Goal: Information Seeking & Learning: Learn about a topic

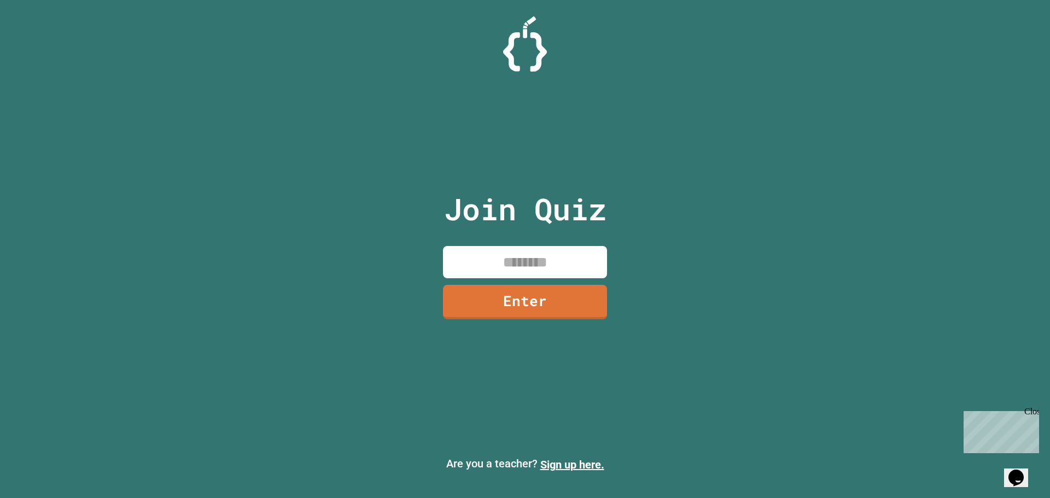
click at [512, 260] on input at bounding box center [525, 262] width 164 height 32
type input "********"
click at [473, 311] on link "Enter" at bounding box center [525, 301] width 163 height 36
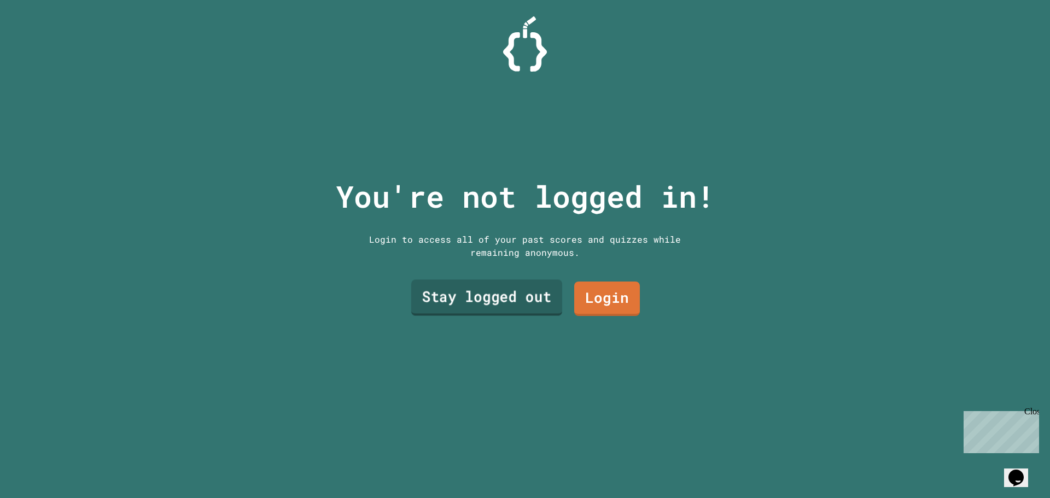
click at [525, 294] on link "Stay logged out" at bounding box center [486, 298] width 151 height 36
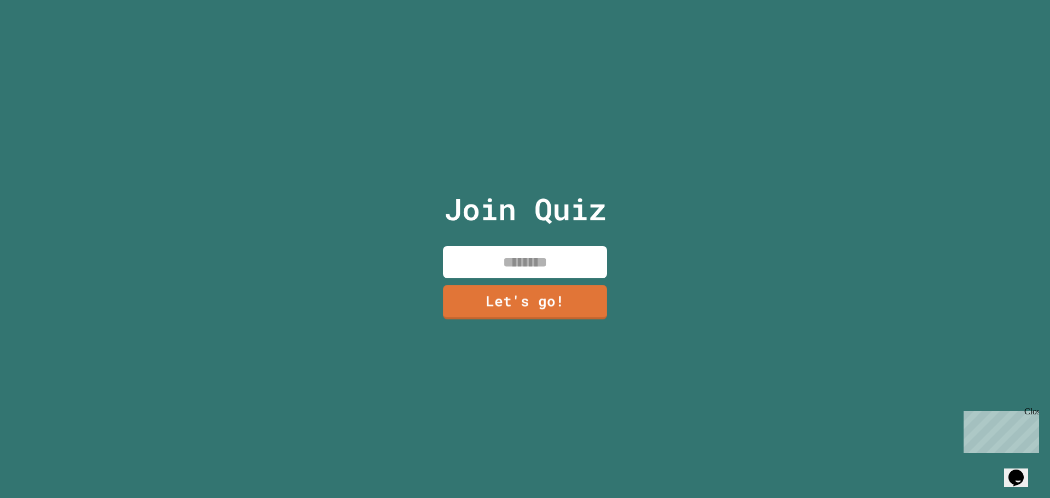
click at [529, 270] on input at bounding box center [525, 262] width 164 height 32
type input "******"
click at [461, 295] on link "Let's go!" at bounding box center [525, 301] width 166 height 36
click at [525, 0] on div at bounding box center [525, 0] width 0 height 0
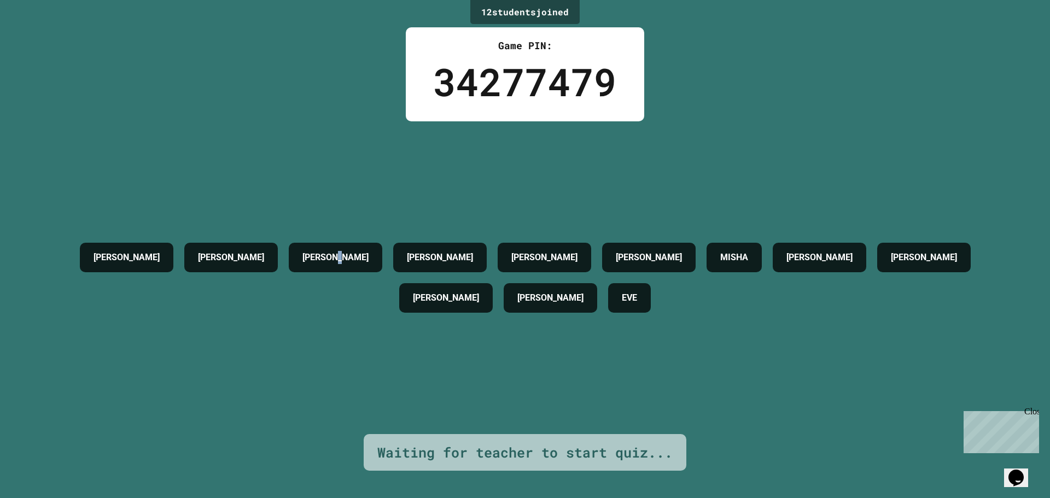
drag, startPoint x: 646, startPoint y: 225, endPoint x: 398, endPoint y: 158, distance: 256.8
click at [397, 150] on div "[PERSON_NAME] [PERSON_NAME] [PERSON_NAME] [PERSON_NAME] MISHA [PERSON_NAME] [PE…" at bounding box center [525, 277] width 996 height 313
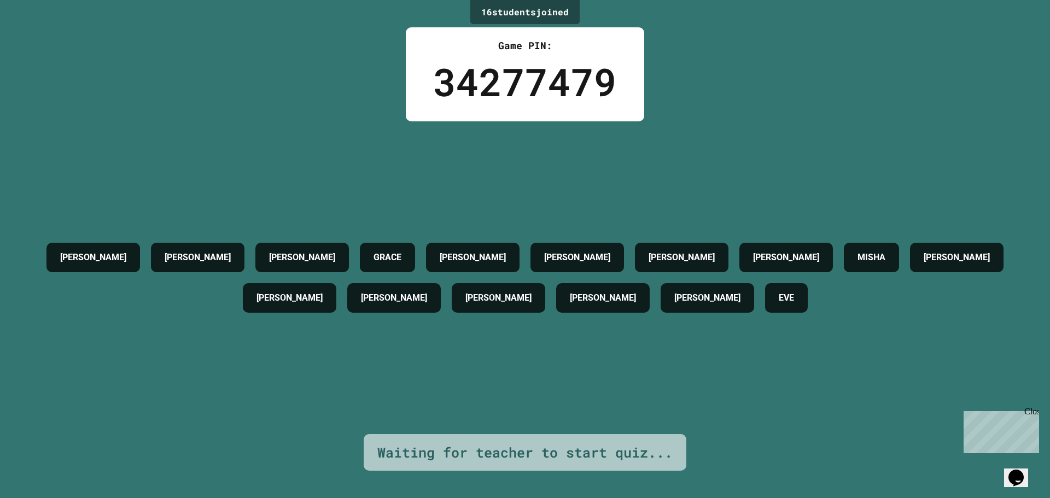
click at [309, 123] on div "[PERSON_NAME] [PERSON_NAME] [PERSON_NAME] [PERSON_NAME] [PERSON_NAME] MISHA [PE…" at bounding box center [525, 277] width 996 height 313
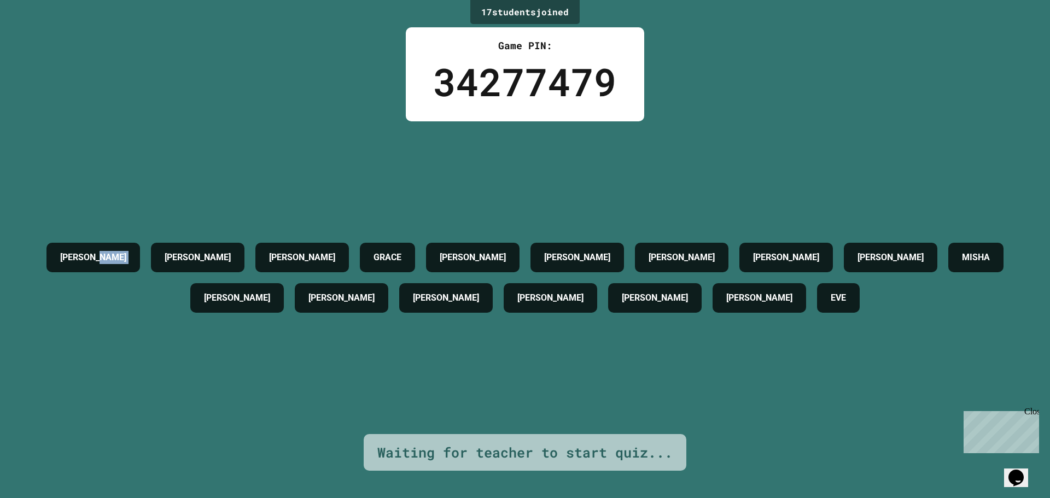
drag, startPoint x: 207, startPoint y: 156, endPoint x: 208, endPoint y: 212, distance: 55.3
click at [211, 179] on div "17 student s joined Game PIN: 34277479 [PERSON_NAME] [PERSON_NAME] [PERSON_NAME…" at bounding box center [525, 249] width 1050 height 498
drag, startPoint x: 194, startPoint y: 304, endPoint x: 196, endPoint y: 280, distance: 24.2
click at [196, 283] on div "[PERSON_NAME]" at bounding box center [237, 298] width 94 height 30
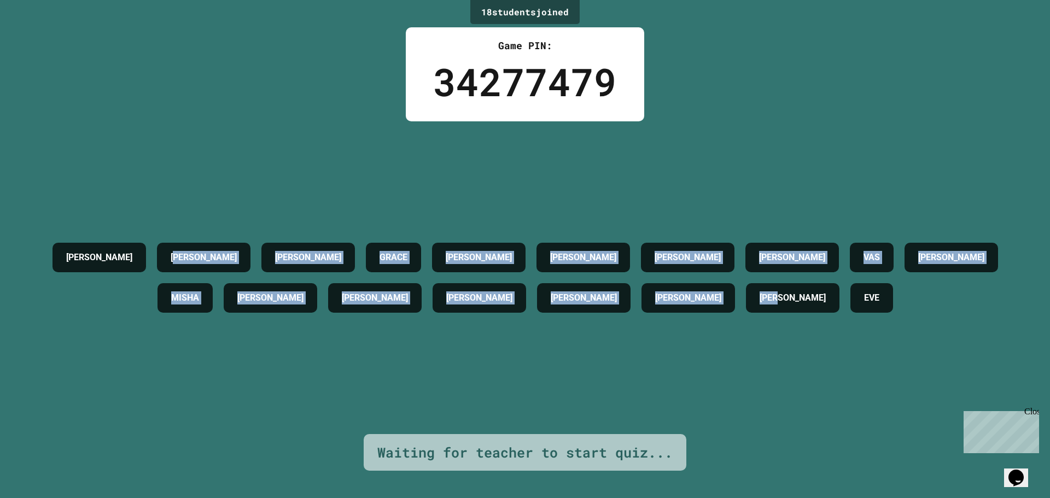
drag, startPoint x: 208, startPoint y: 248, endPoint x: 780, endPoint y: 274, distance: 572.9
click at [780, 274] on div "[PERSON_NAME] [PERSON_NAME] [PERSON_NAME] [PERSON_NAME] [PERSON_NAME] [PERSON_N…" at bounding box center [525, 277] width 996 height 81
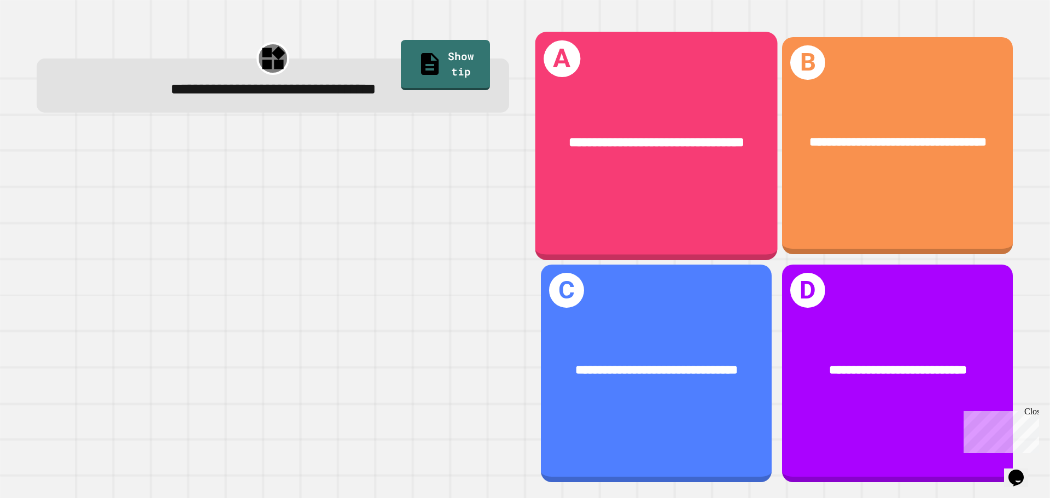
click at [596, 150] on div "**********" at bounding box center [656, 142] width 189 height 20
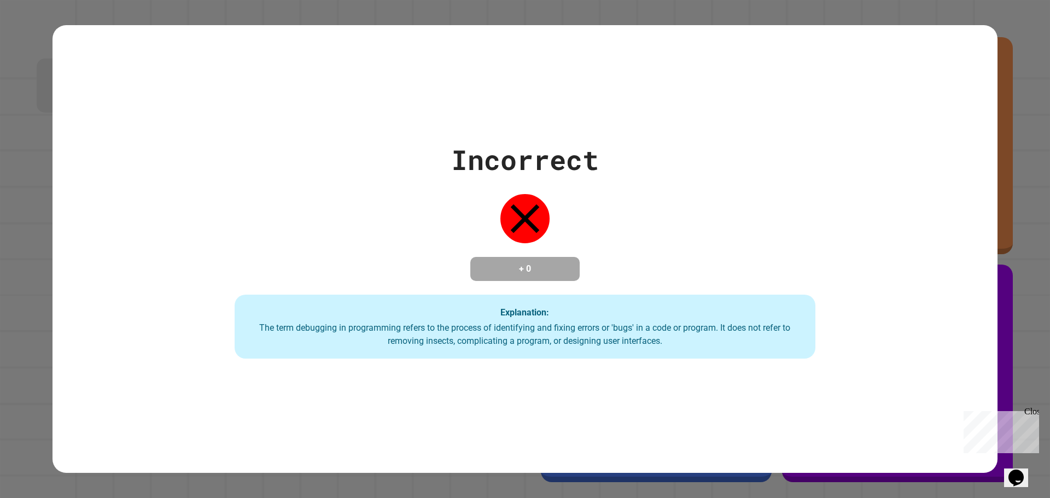
drag, startPoint x: 653, startPoint y: 259, endPoint x: 646, endPoint y: 260, distance: 7.7
click at [653, 259] on div "Incorrect + 0 Explanation: The term debugging in programming refers to the proc…" at bounding box center [526, 250] width 830 height 220
click at [521, 263] on h4 "+ 0" at bounding box center [525, 269] width 88 height 13
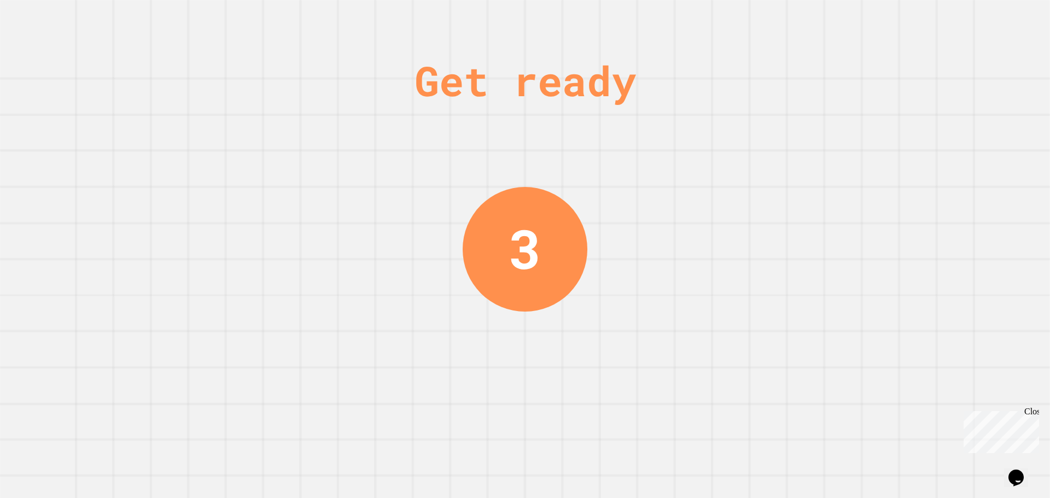
drag, startPoint x: 351, startPoint y: 26, endPoint x: 314, endPoint y: 224, distance: 201.6
click at [313, 229] on div "Get ready 3" at bounding box center [525, 249] width 1050 height 498
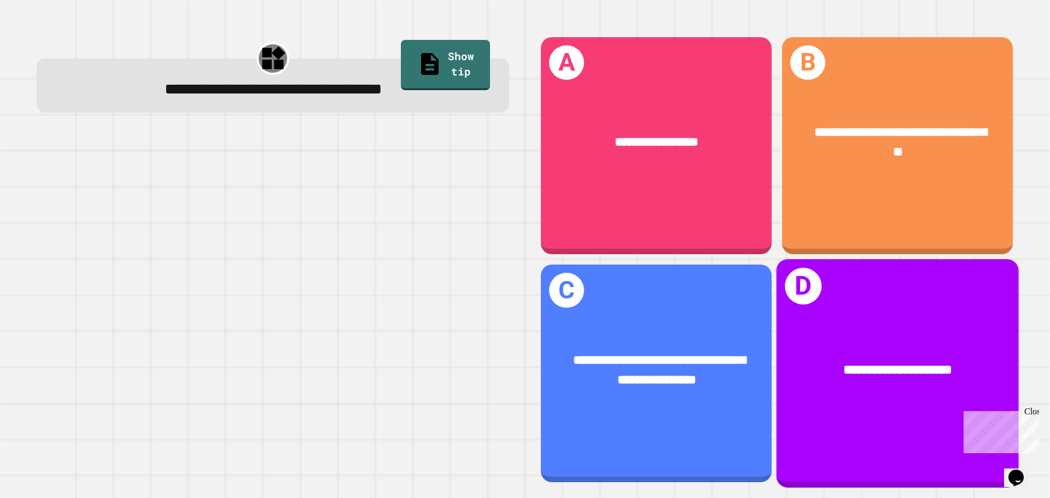
click at [830, 305] on div "**********" at bounding box center [898, 373] width 242 height 228
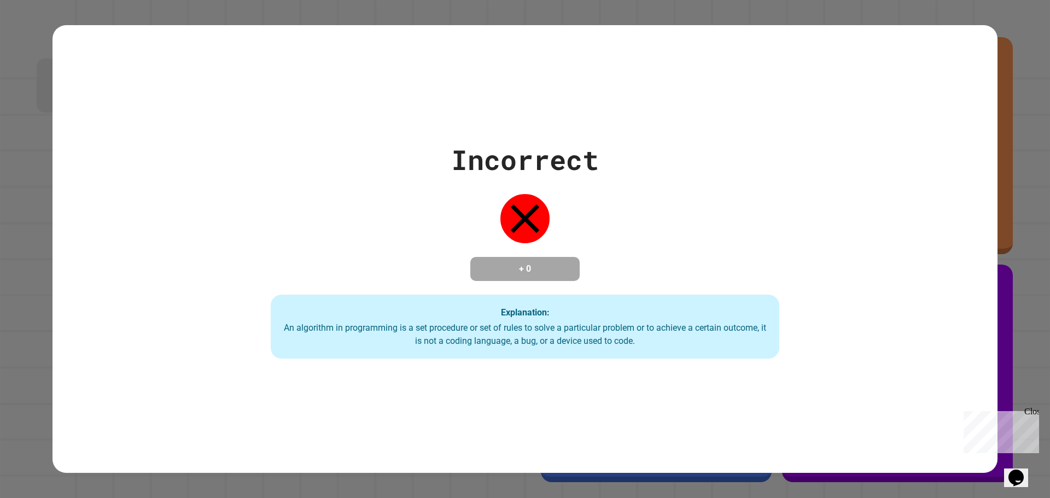
drag, startPoint x: 647, startPoint y: 252, endPoint x: 642, endPoint y: 247, distance: 7.0
click at [642, 247] on div "Incorrect + 0 Explanation: An algorithm in programming is a set procedure or se…" at bounding box center [525, 250] width 727 height 220
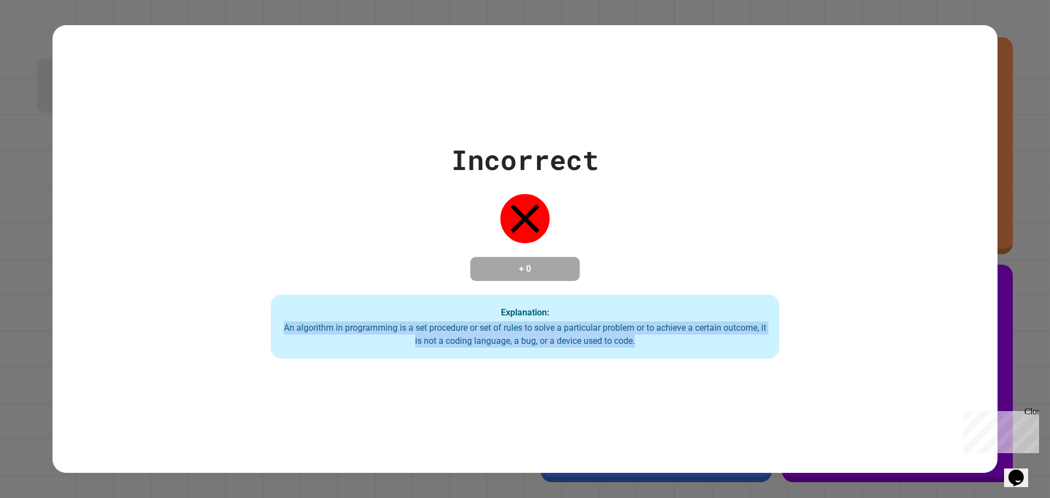
drag, startPoint x: 649, startPoint y: 292, endPoint x: 668, endPoint y: 329, distance: 41.4
click at [661, 329] on div "Incorrect + 0 Explanation: An algorithm in programming is a set procedure or se…" at bounding box center [525, 250] width 727 height 220
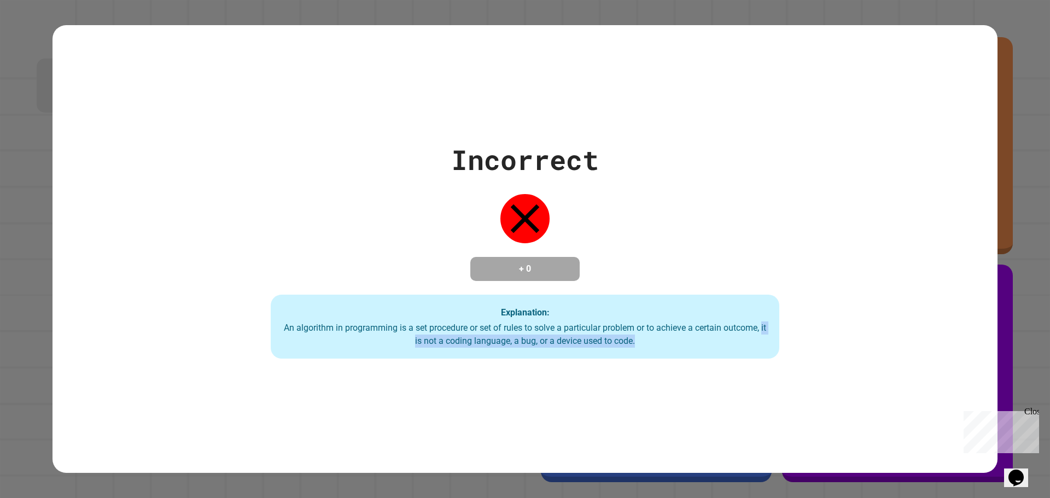
drag, startPoint x: 762, startPoint y: 334, endPoint x: 350, endPoint y: 169, distance: 443.7
click at [538, 332] on div "An algorithm in programming is a set procedure or set of rules to solve a parti…" at bounding box center [525, 335] width 487 height 26
click at [428, 210] on div "Incorrect + 0 Explanation: An algorithm in programming is a set procedure or se…" at bounding box center [525, 250] width 727 height 220
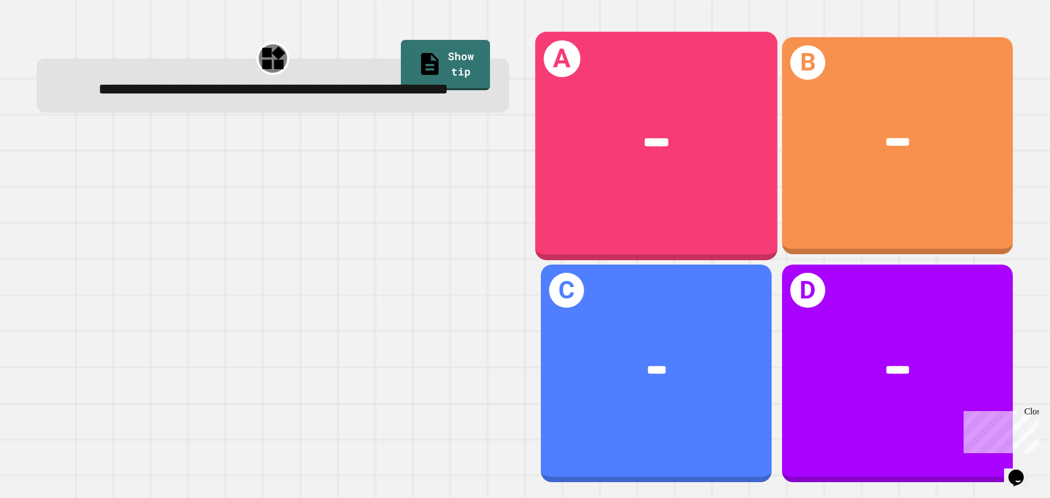
click at [545, 160] on div "*****" at bounding box center [657, 142] width 242 height 73
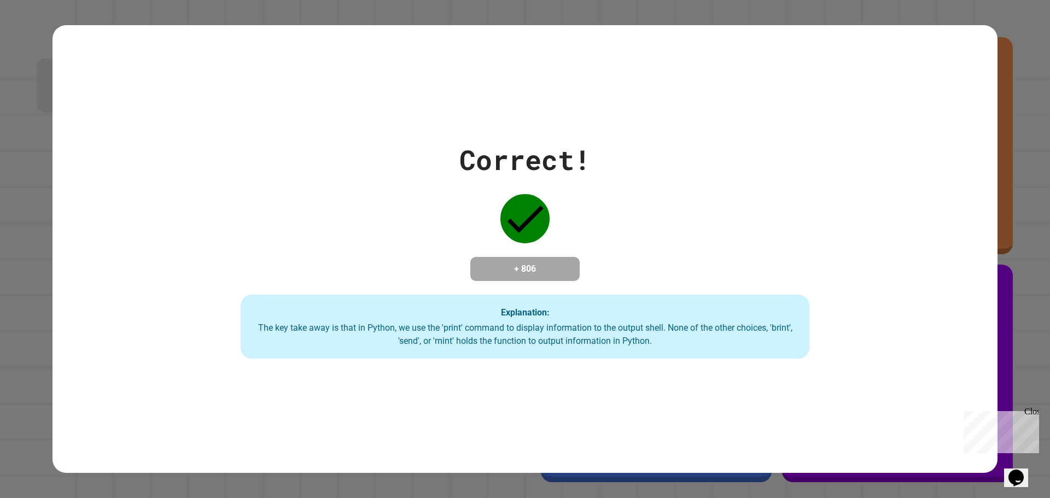
drag, startPoint x: 501, startPoint y: 211, endPoint x: 610, endPoint y: 184, distance: 111.5
click at [610, 184] on div "Correct! + 806 Explanation: The key take away is that in Python, we use the 'pr…" at bounding box center [525, 250] width 812 height 220
click at [360, 281] on div "Correct! + 806 Explanation: The key take away is that in Python, we use the 'pr…" at bounding box center [525, 250] width 812 height 220
drag, startPoint x: 360, startPoint y: 281, endPoint x: 608, endPoint y: 272, distance: 248.6
click at [608, 275] on div "Correct! + 806 Explanation: The key take away is that in Python, we use the 'pr…" at bounding box center [525, 250] width 812 height 220
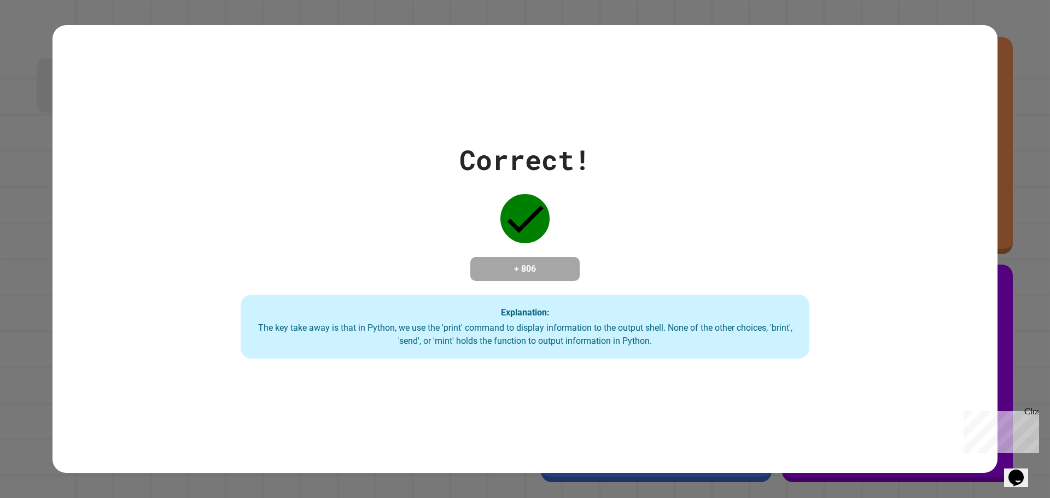
drag, startPoint x: 608, startPoint y: 272, endPoint x: 602, endPoint y: 281, distance: 10.6
drag, startPoint x: 602, startPoint y: 281, endPoint x: 579, endPoint y: 290, distance: 24.8
click at [579, 290] on div "Correct! + 806 Explanation: The key take away is that in Python, we use the 'pr…" at bounding box center [525, 250] width 812 height 220
click at [556, 297] on div "Explanation: The key take away is that in Python, we use the 'print' command to…" at bounding box center [525, 327] width 569 height 65
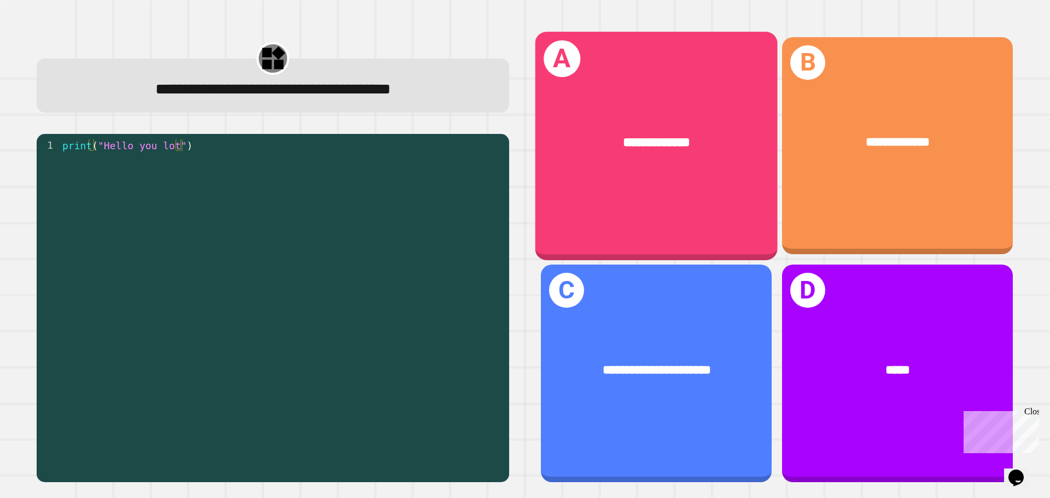
click at [691, 212] on div "**********" at bounding box center [657, 146] width 242 height 228
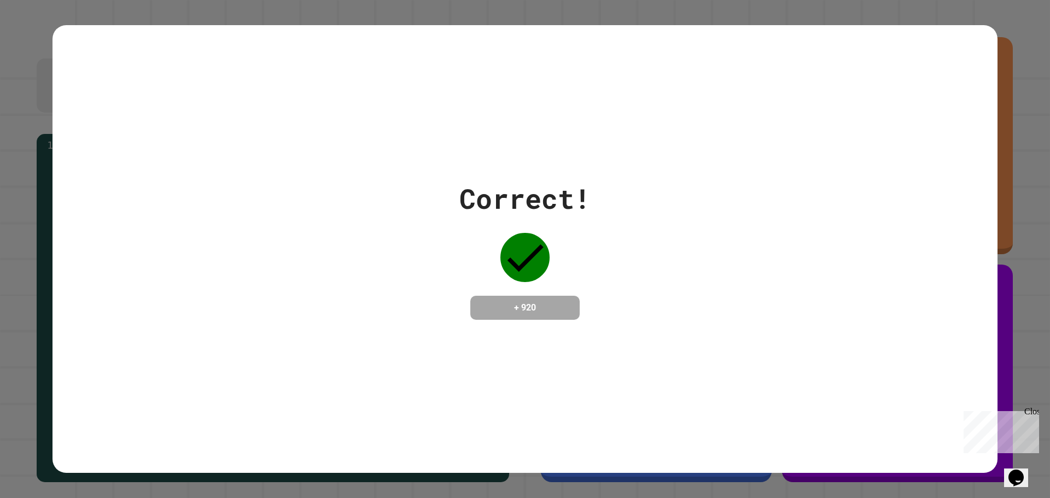
type textarea "**********"
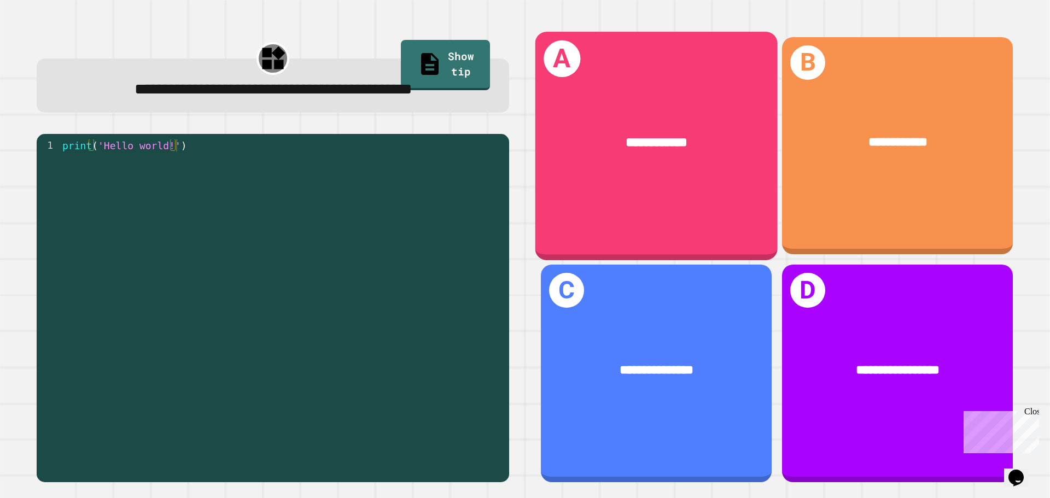
click at [646, 80] on div "**********" at bounding box center [657, 146] width 242 height 228
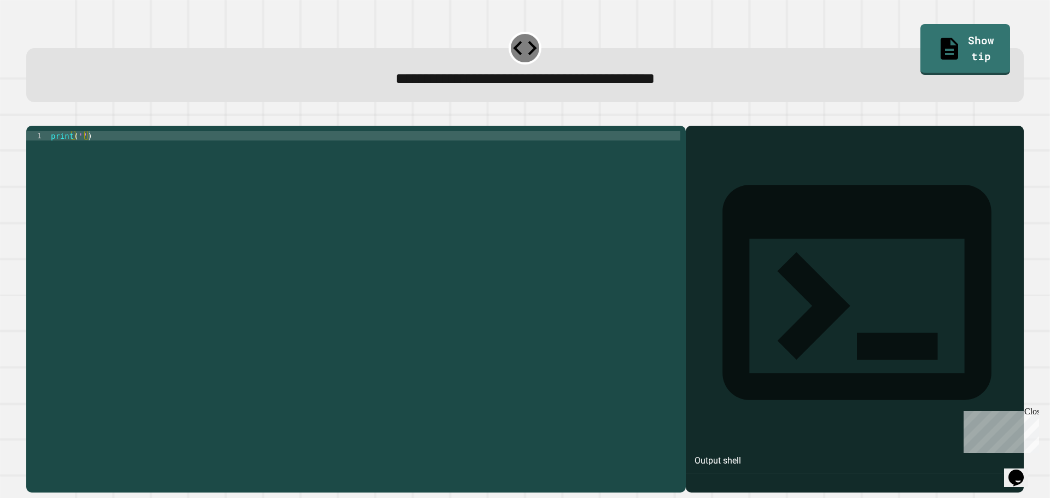
click at [78, 204] on div "print ( '' )" at bounding box center [365, 298] width 632 height 335
drag, startPoint x: 79, startPoint y: 154, endPoint x: 73, endPoint y: 153, distance: 6.7
click at [73, 153] on div "print ( '' )" at bounding box center [365, 298] width 632 height 335
click at [79, 148] on div "print ( '' )" at bounding box center [365, 289] width 632 height 316
click at [32, 117] on icon "button" at bounding box center [32, 117] width 0 height 0
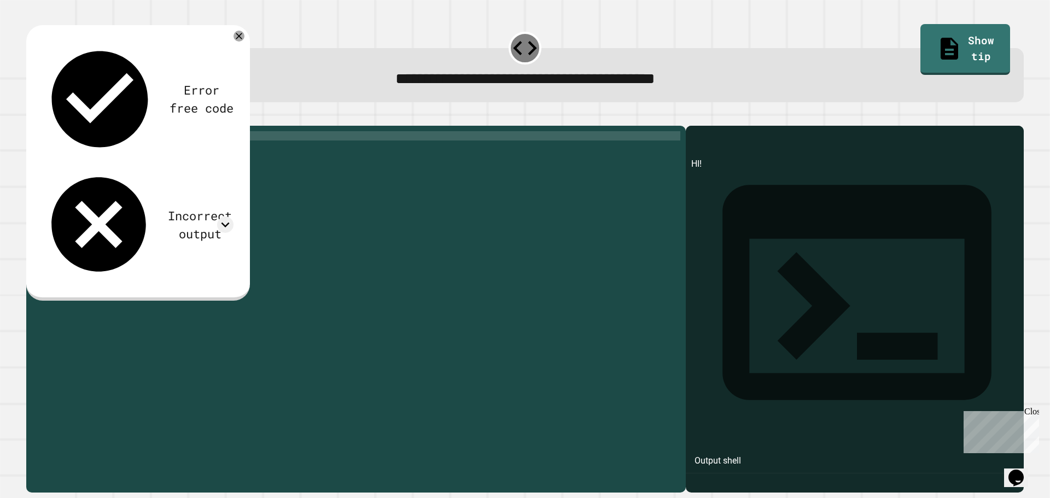
click at [32, 117] on button "button" at bounding box center [32, 117] width 0 height 0
click at [91, 153] on div "print ( 'HI!' )" at bounding box center [365, 298] width 632 height 335
type textarea "**********"
click at [32, 117] on button "button" at bounding box center [32, 117] width 0 height 0
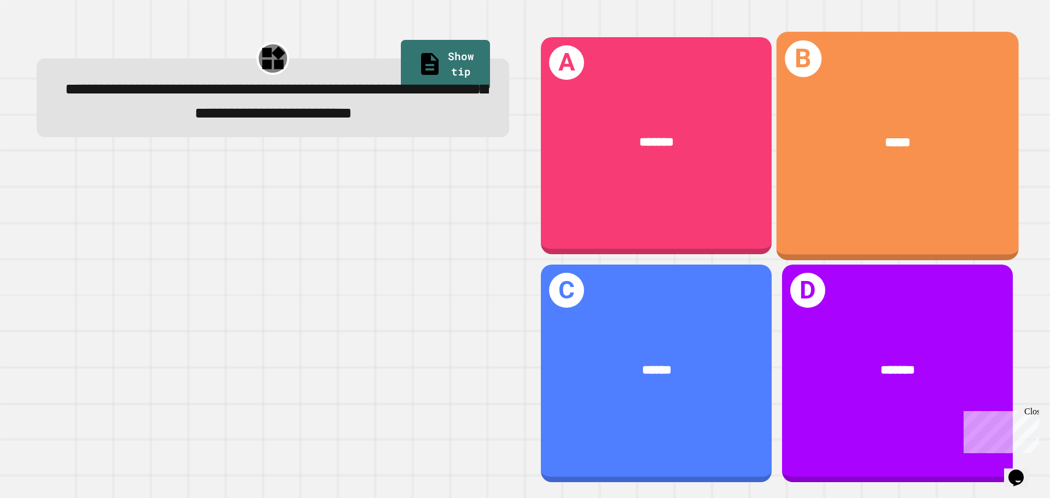
click at [777, 212] on div "B *****" at bounding box center [898, 146] width 242 height 228
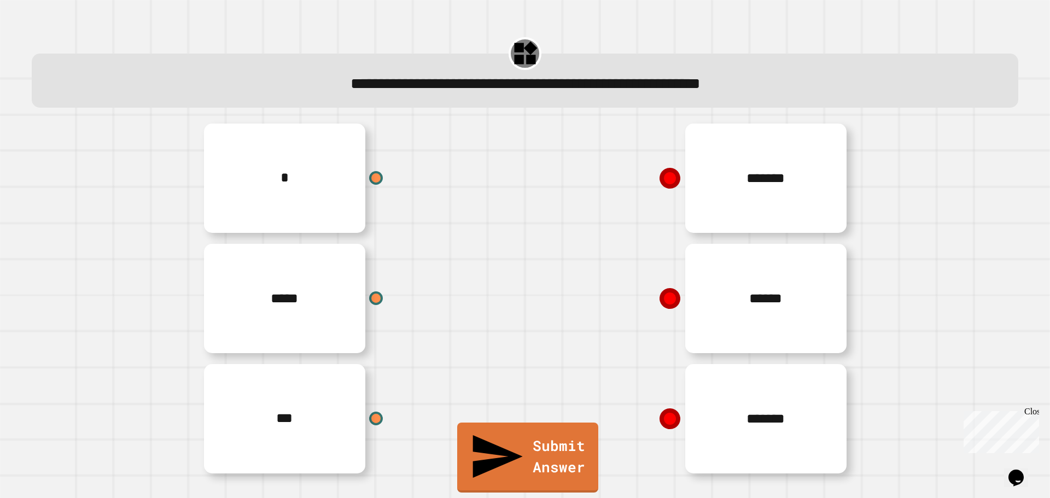
drag, startPoint x: 380, startPoint y: 206, endPoint x: 379, endPoint y: 195, distance: 11.5
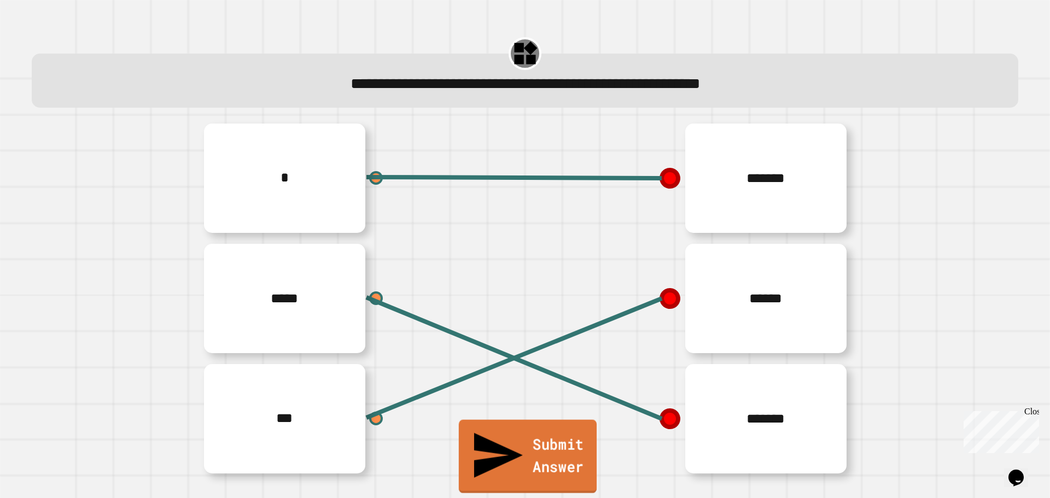
click at [519, 482] on link "Submit Answer" at bounding box center [528, 456] width 138 height 73
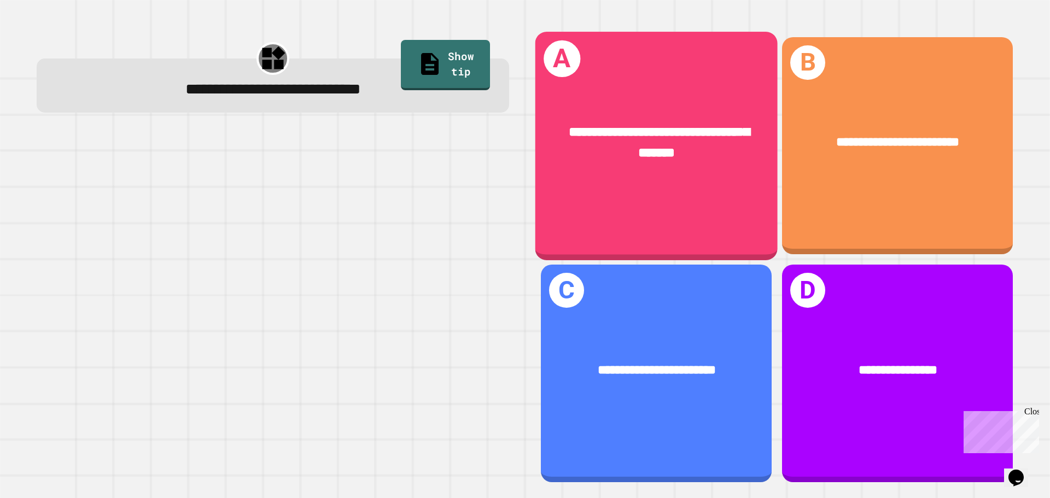
click at [619, 147] on span "**********" at bounding box center [659, 142] width 181 height 34
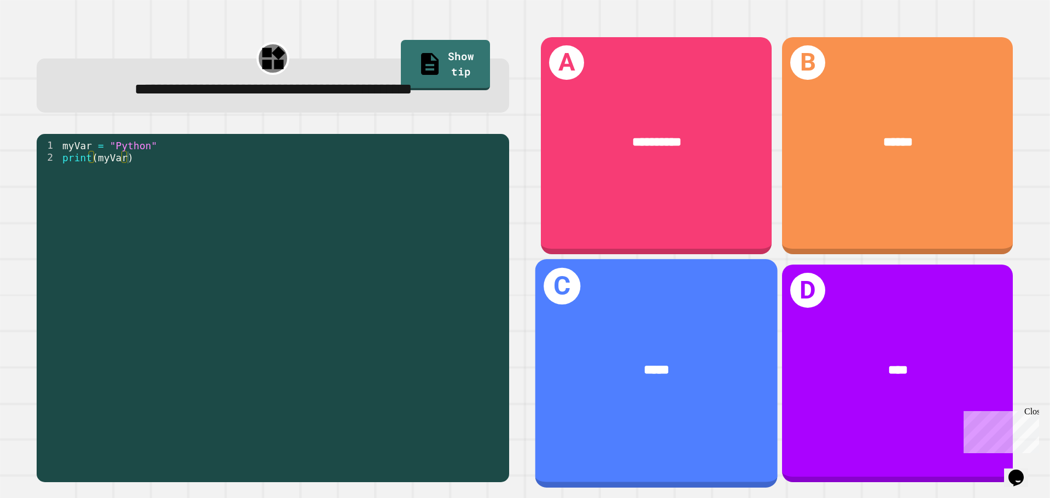
click at [703, 375] on div "*****" at bounding box center [657, 370] width 242 height 73
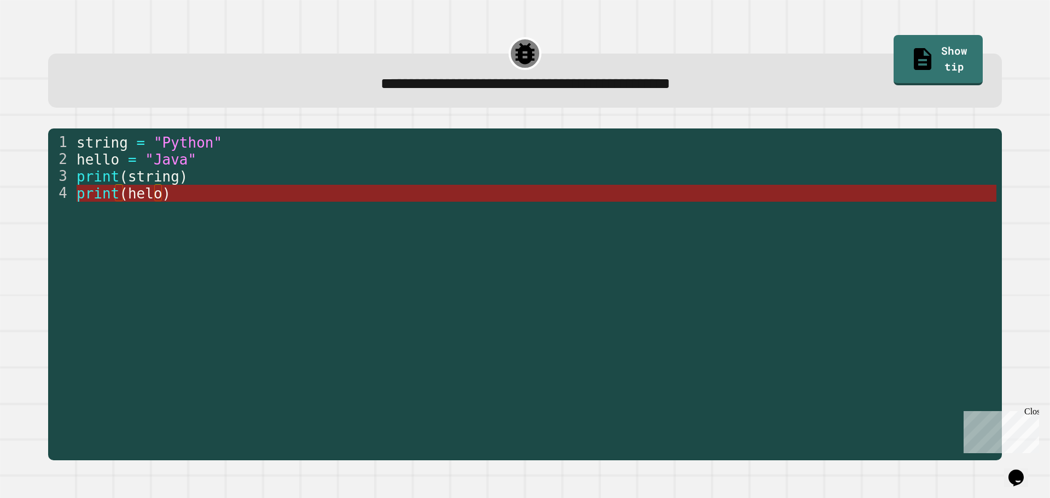
click at [119, 194] on span "(" at bounding box center [123, 193] width 9 height 16
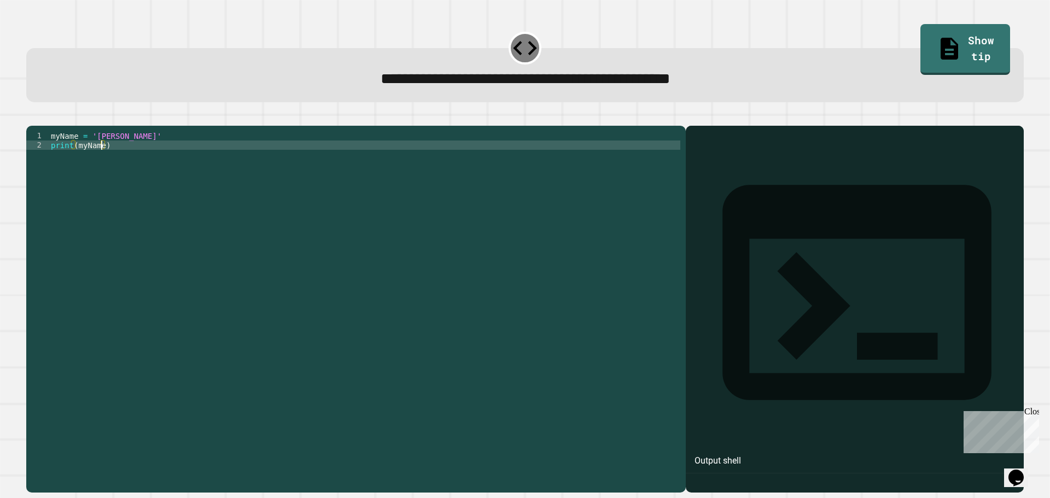
click at [102, 163] on div "myName = '[PERSON_NAME]' print ( myName )" at bounding box center [365, 298] width 632 height 335
click at [78, 160] on div "myName = '[PERSON_NAME]' print ( jhon )" at bounding box center [365, 298] width 632 height 335
click at [82, 162] on div "myName = '[PERSON_NAME]' print ( jhon )" at bounding box center [365, 298] width 632 height 335
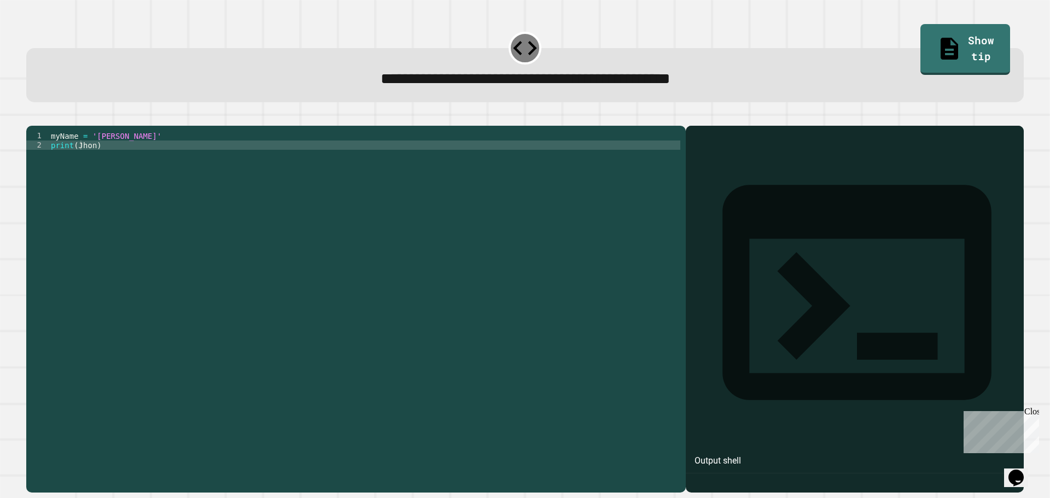
click at [41, 127] on icon "button" at bounding box center [39, 124] width 6 height 8
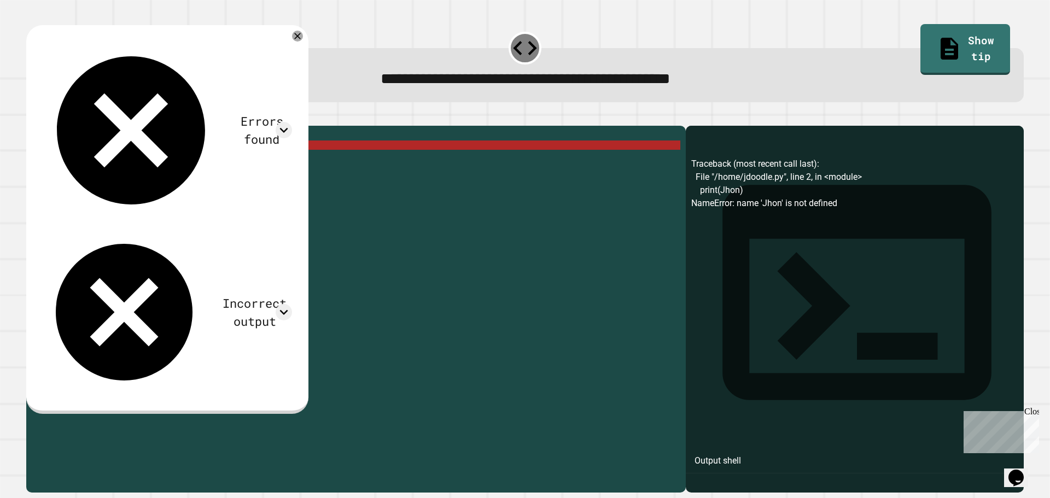
click at [92, 166] on div "myName = '[PERSON_NAME]' print ( Jhon )" at bounding box center [365, 298] width 632 height 335
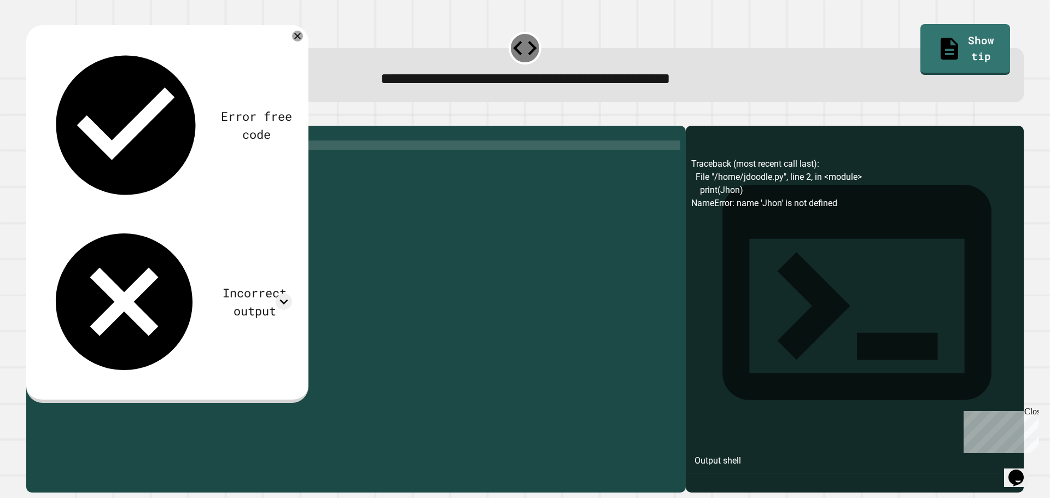
scroll to position [0, 3]
type textarea "**********"
type textarea "*"
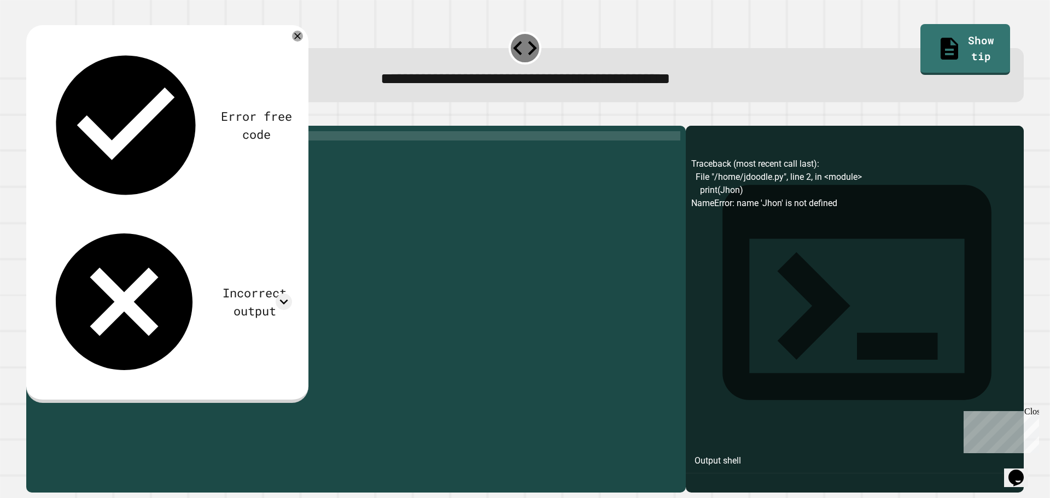
click at [54, 117] on icon "button" at bounding box center [54, 117] width 0 height 0
click at [106, 148] on div "myName = '[PERSON_NAME]' print ( myName )" at bounding box center [365, 289] width 632 height 316
click at [109, 150] on div "myName = '[PERSON_NAME]' print ( myName )" at bounding box center [365, 298] width 632 height 335
type textarea "**********"
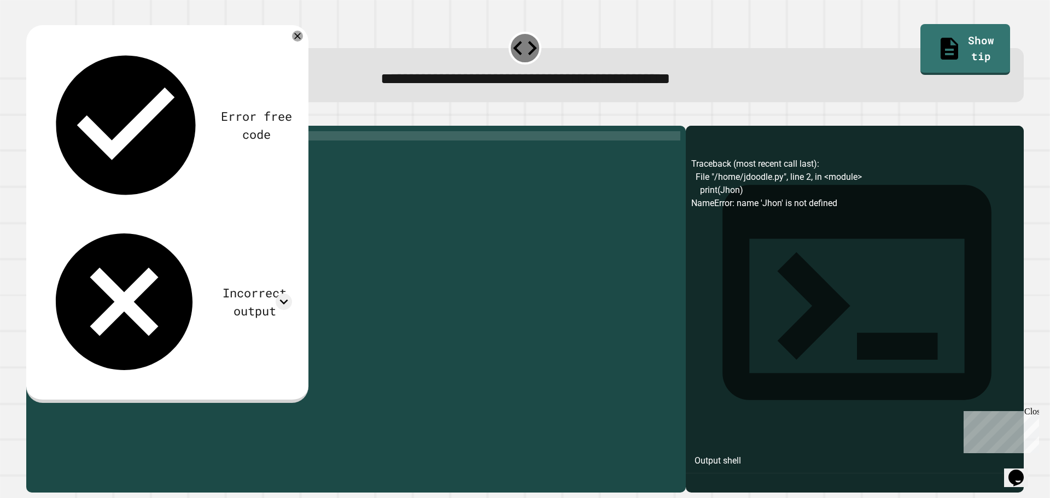
click at [42, 126] on icon "button" at bounding box center [39, 124] width 6 height 8
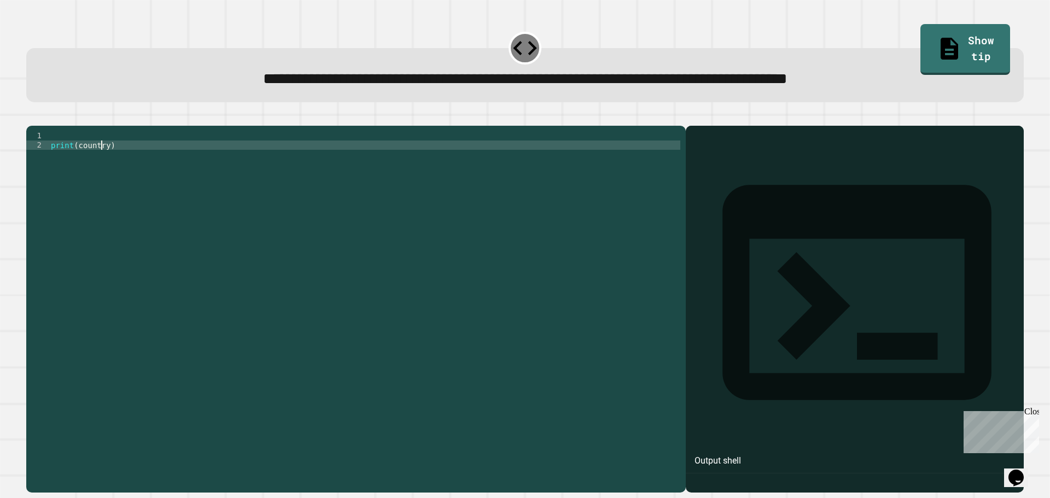
click at [103, 165] on div "print ( country )" at bounding box center [365, 298] width 632 height 335
click at [90, 147] on div "1 2 print ( country ) XXXXXXXXXXXXXXXXXXXXXXXXXXXXXXXXXXXXXXXXXXXXXXXXXXXXXXXXX…" at bounding box center [356, 309] width 660 height 367
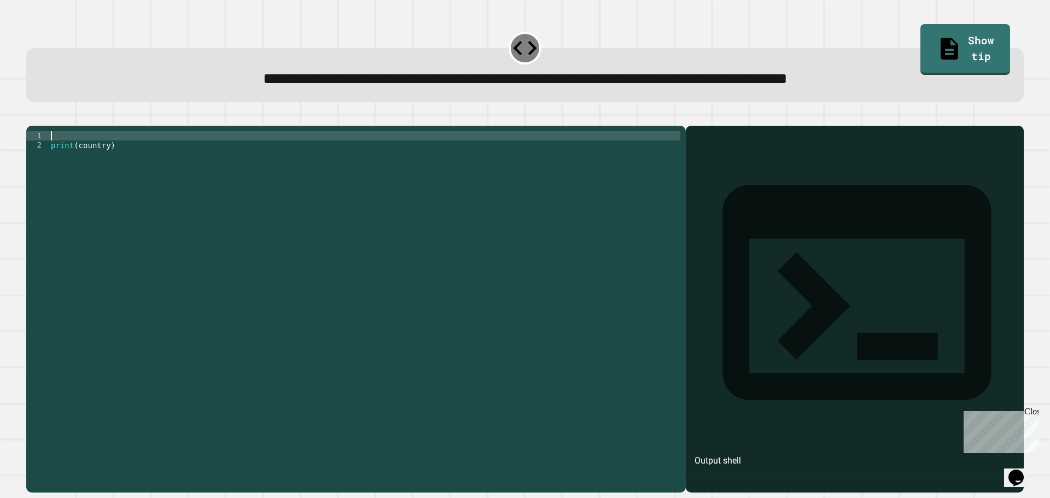
click at [52, 150] on div "print ( country )" at bounding box center [365, 298] width 632 height 335
click at [32, 117] on button "button" at bounding box center [32, 117] width 0 height 0
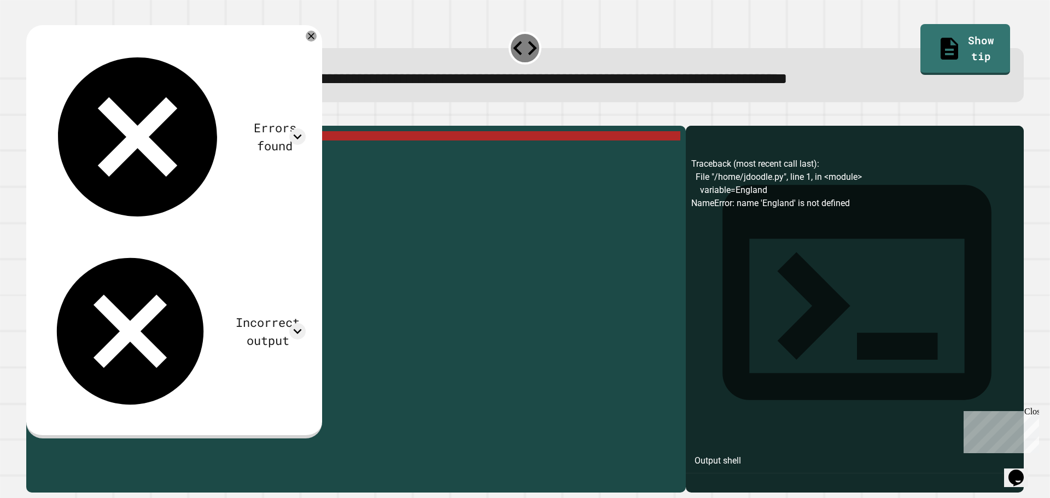
click at [42, 127] on icon "button" at bounding box center [39, 124] width 6 height 8
click at [120, 156] on div "variable = England print ( country )" at bounding box center [365, 298] width 632 height 335
drag, startPoint x: 127, startPoint y: 135, endPoint x: 97, endPoint y: 165, distance: 42.9
click at [97, 165] on div "variable = England print ( country )" at bounding box center [365, 298] width 632 height 335
click at [121, 158] on div "variable = England print ( country )" at bounding box center [365, 298] width 632 height 335
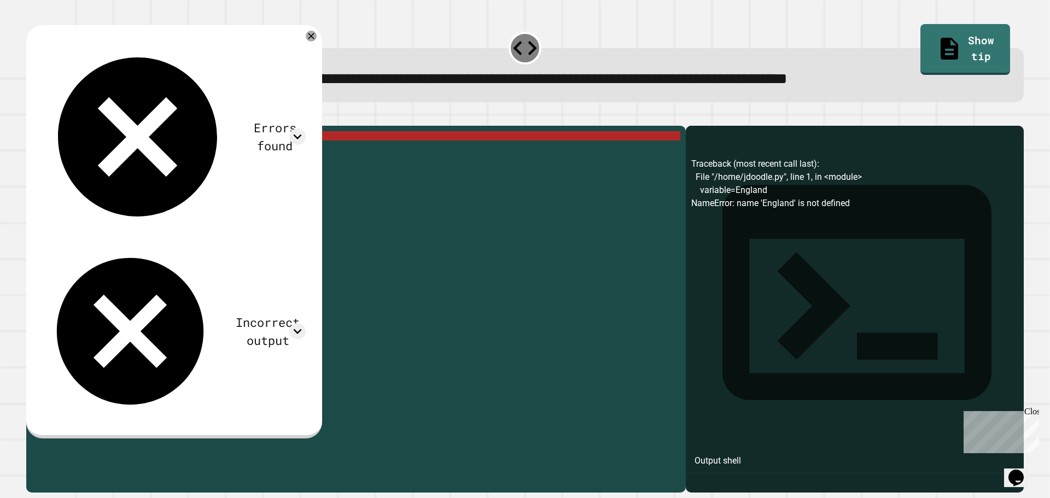
click at [124, 153] on div "variable = England print ( country )" at bounding box center [365, 298] width 632 height 335
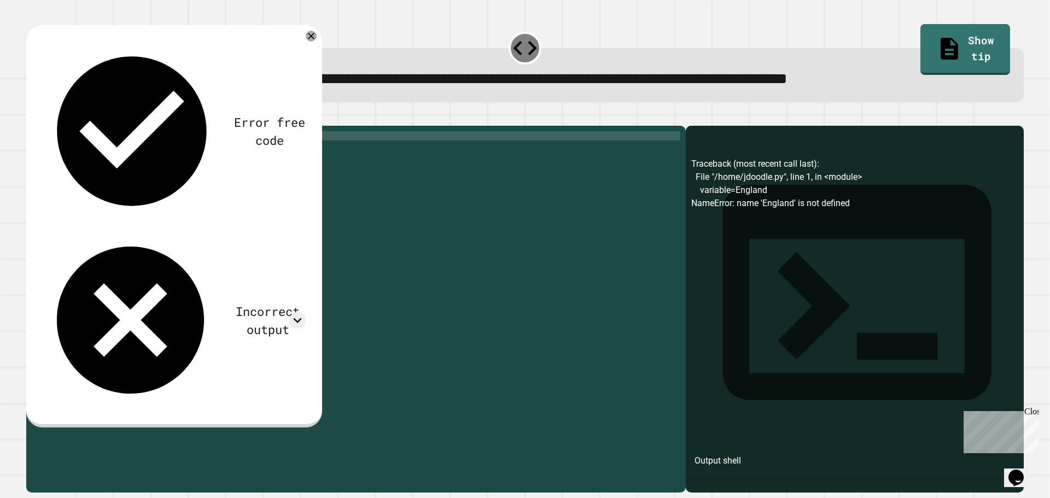
scroll to position [0, 0]
type textarea "*"
click at [32, 117] on icon "button" at bounding box center [32, 117] width 0 height 0
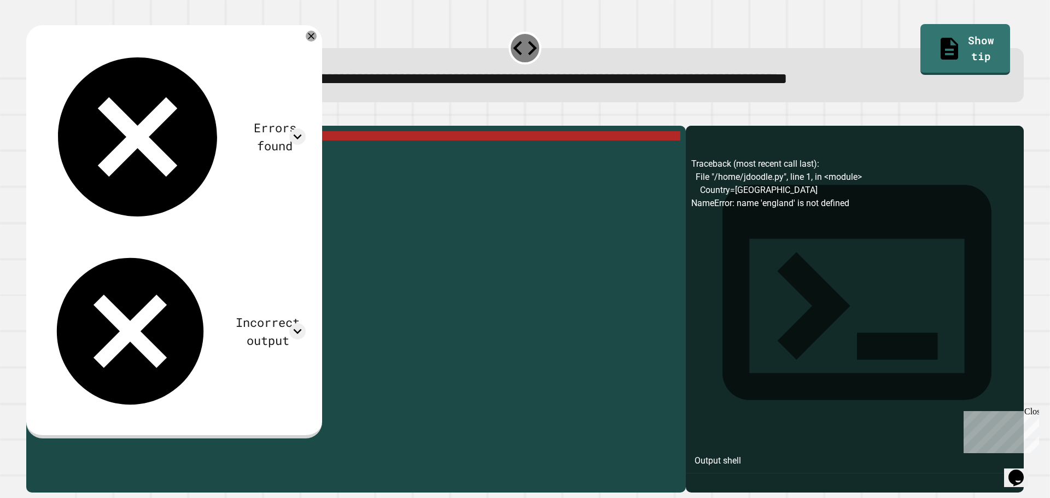
click at [89, 152] on div "Country = england print ( country )" at bounding box center [365, 298] width 632 height 335
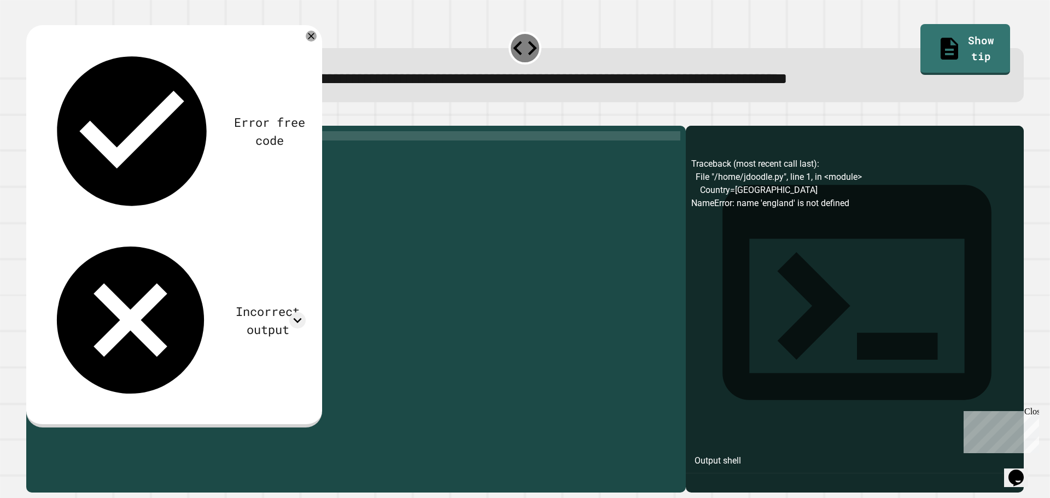
scroll to position [0, 2]
click at [54, 152] on div "Country = England print ( country )" at bounding box center [365, 298] width 632 height 335
click at [82, 153] on div "country = England print ( country )" at bounding box center [365, 298] width 632 height 335
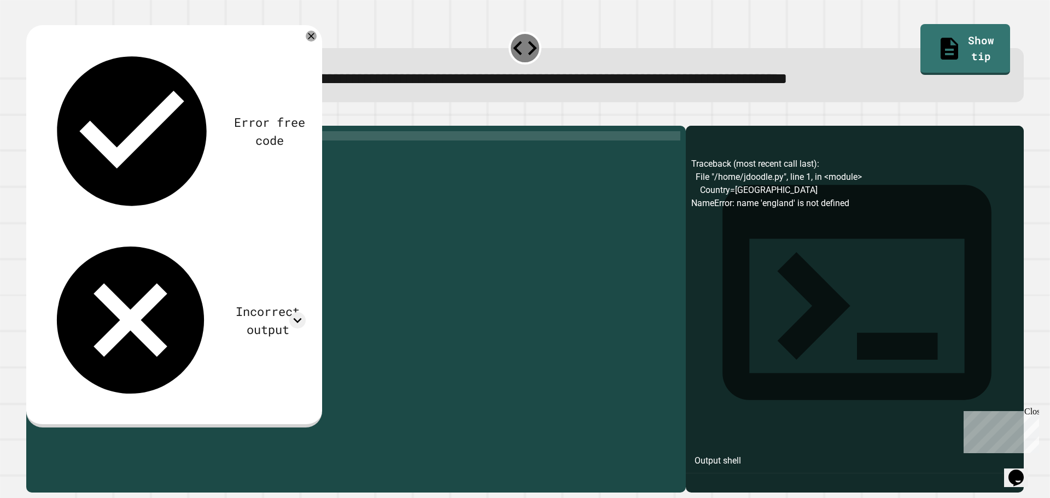
type textarea "**********"
click at [32, 117] on button "button" at bounding box center [32, 117] width 0 height 0
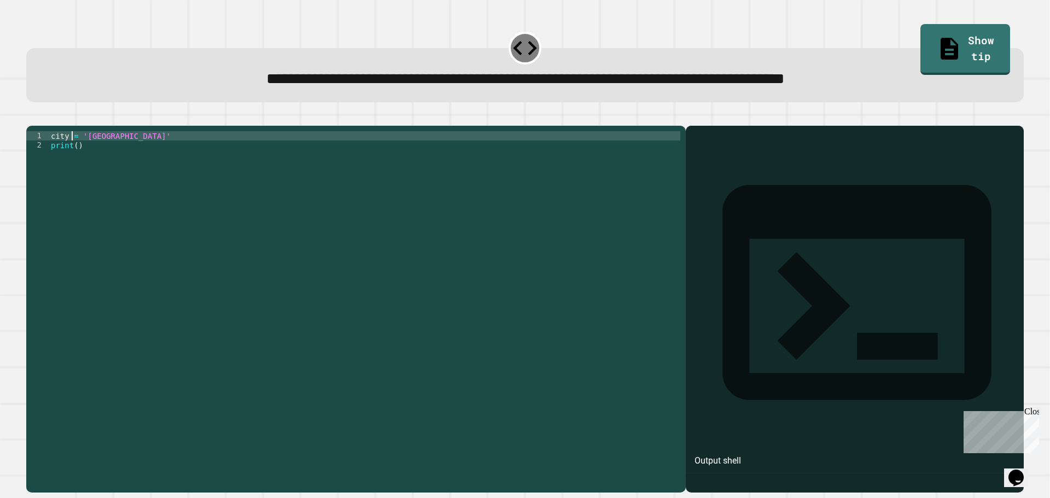
click at [71, 151] on div "city = 'Madrid' print ( )" at bounding box center [365, 298] width 632 height 335
click at [75, 164] on div "london = 'Madrid' print ( )" at bounding box center [365, 298] width 632 height 335
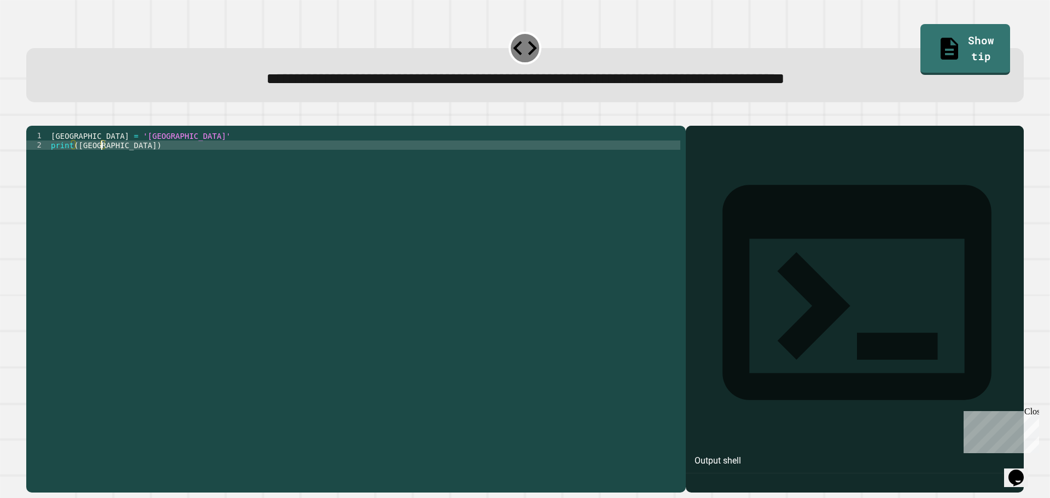
scroll to position [0, 3]
click at [55, 126] on div at bounding box center [525, 119] width 998 height 13
click at [32, 117] on button "button" at bounding box center [32, 117] width 0 height 0
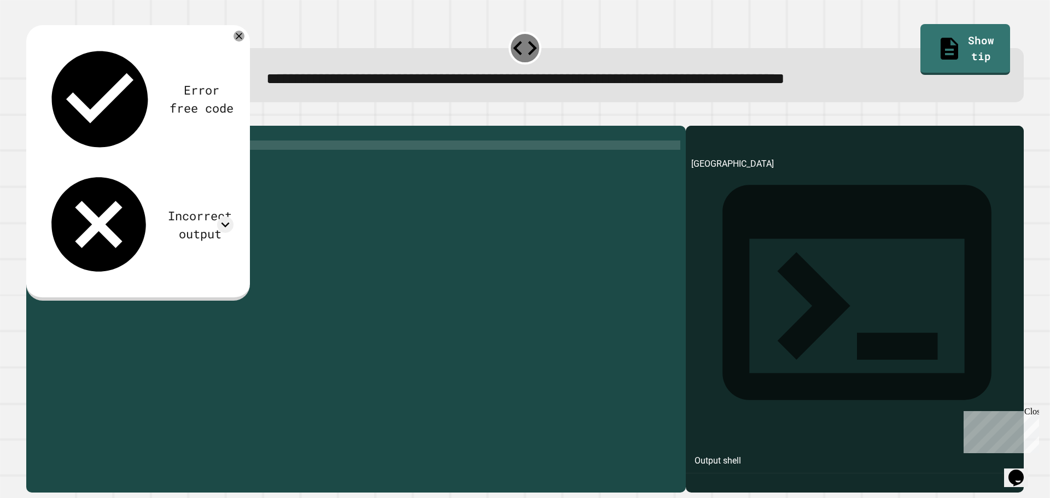
click at [101, 161] on div "london = 'Madrid' print ( [GEOGRAPHIC_DATA] )" at bounding box center [365, 298] width 632 height 335
click at [64, 71] on div "Error free code Madrid Incorrect output Expected output [GEOGRAPHIC_DATA] My ou…" at bounding box center [138, 161] width 202 height 251
click at [32, 117] on button "button" at bounding box center [32, 117] width 0 height 0
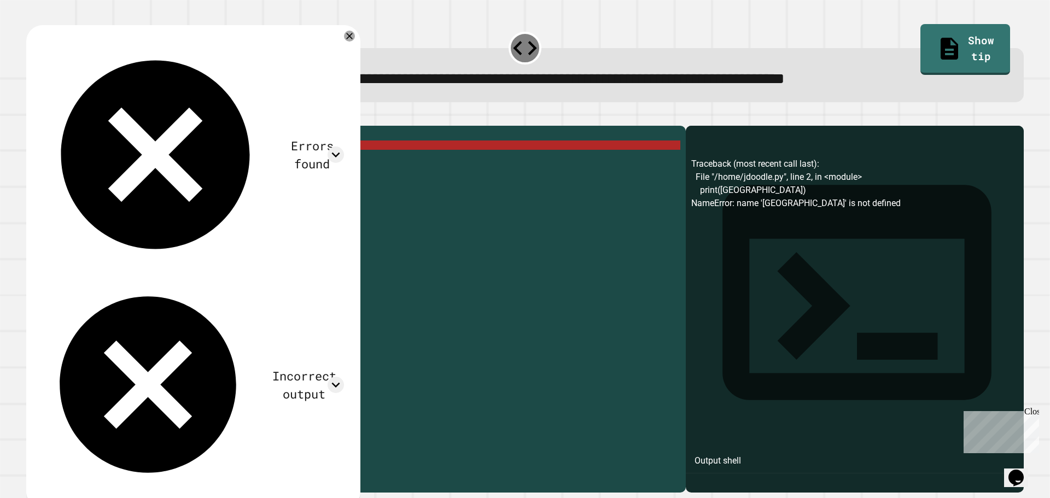
click at [64, 150] on div "london = 'Madrid' print ( [GEOGRAPHIC_DATA] )" at bounding box center [365, 298] width 632 height 335
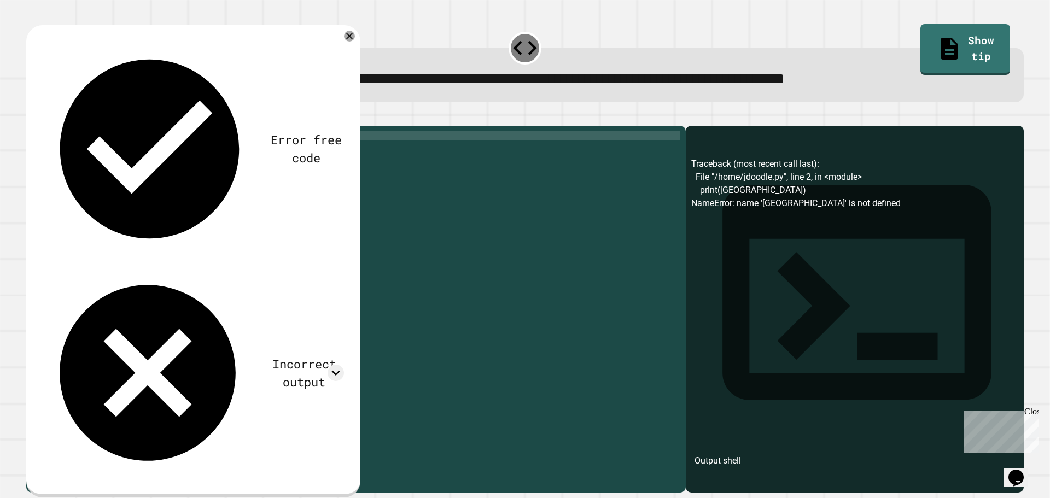
scroll to position [0, 1]
click at [89, 161] on div "city = 'Madrid' print ( [GEOGRAPHIC_DATA] )" at bounding box center [365, 298] width 632 height 335
click at [100, 152] on div "city = 'Madrid' print ( city )" at bounding box center [365, 298] width 632 height 335
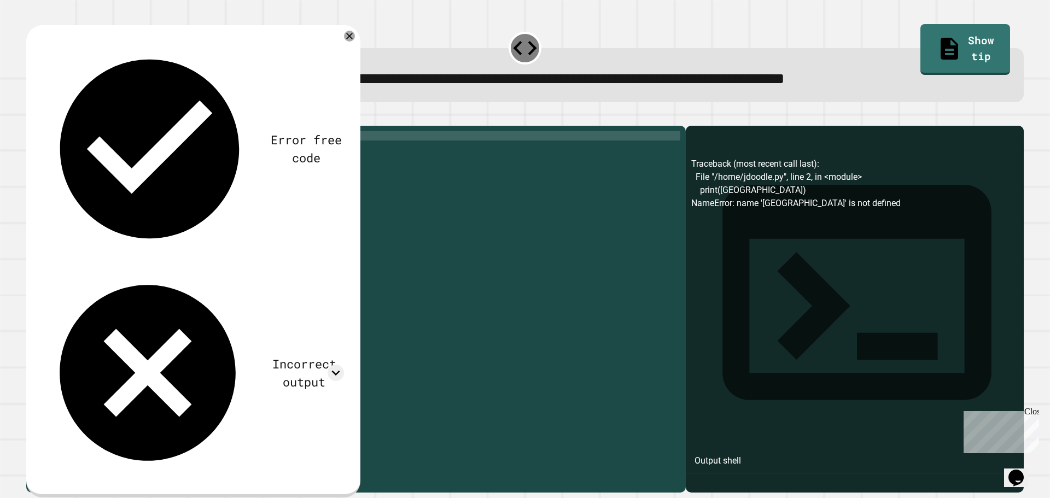
click at [100, 152] on div "city = 'Madrid' print ( city )" at bounding box center [365, 298] width 632 height 335
type textarea "**********"
click at [32, 117] on icon "button" at bounding box center [32, 117] width 0 height 0
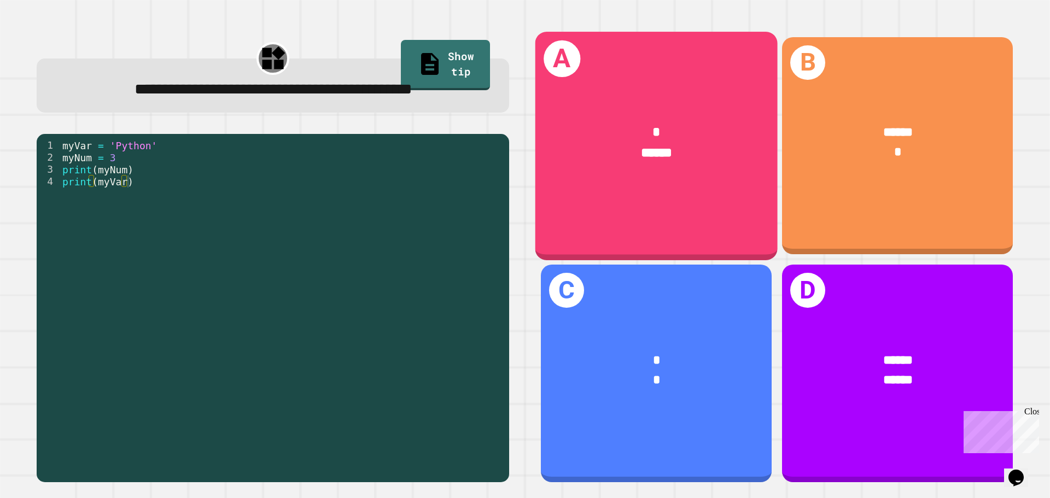
click at [647, 209] on div "A * ******" at bounding box center [657, 146] width 242 height 228
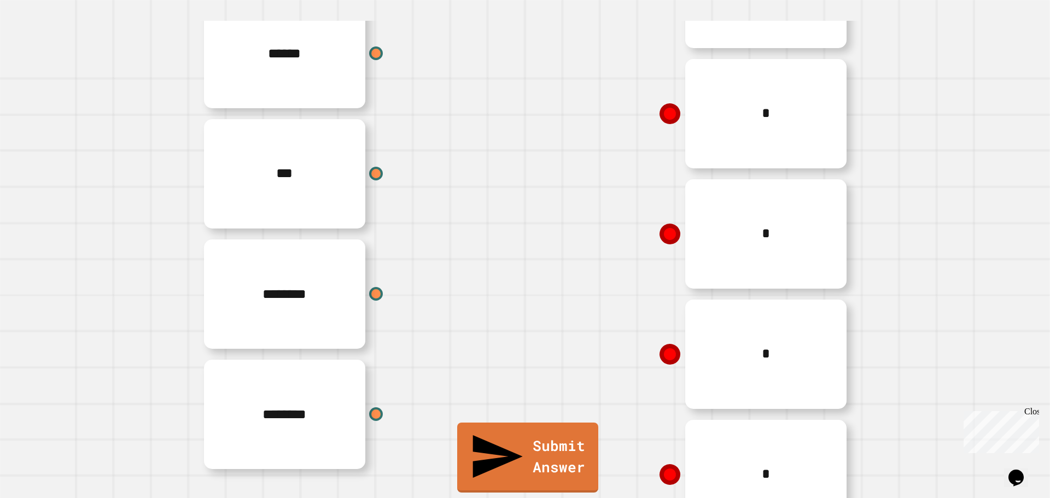
scroll to position [240, 0]
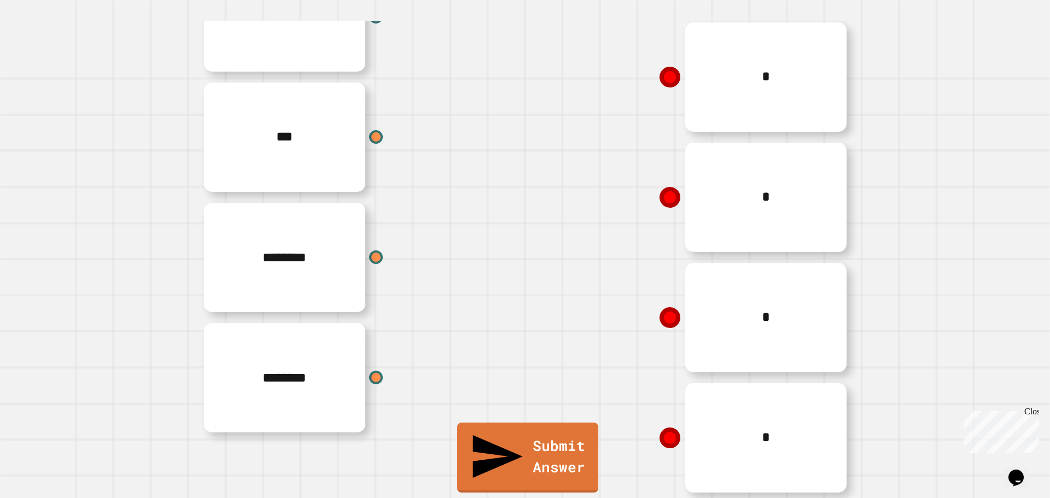
drag, startPoint x: 368, startPoint y: 167, endPoint x: 376, endPoint y: 178, distance: 13.4
click at [376, 178] on div "****** *** ******** ********" at bounding box center [361, 197] width 328 height 481
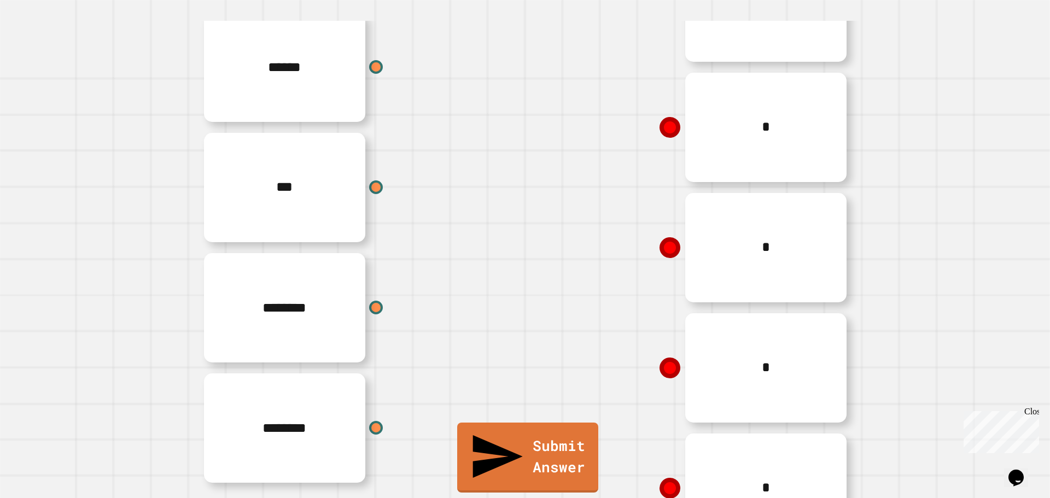
scroll to position [177, 0]
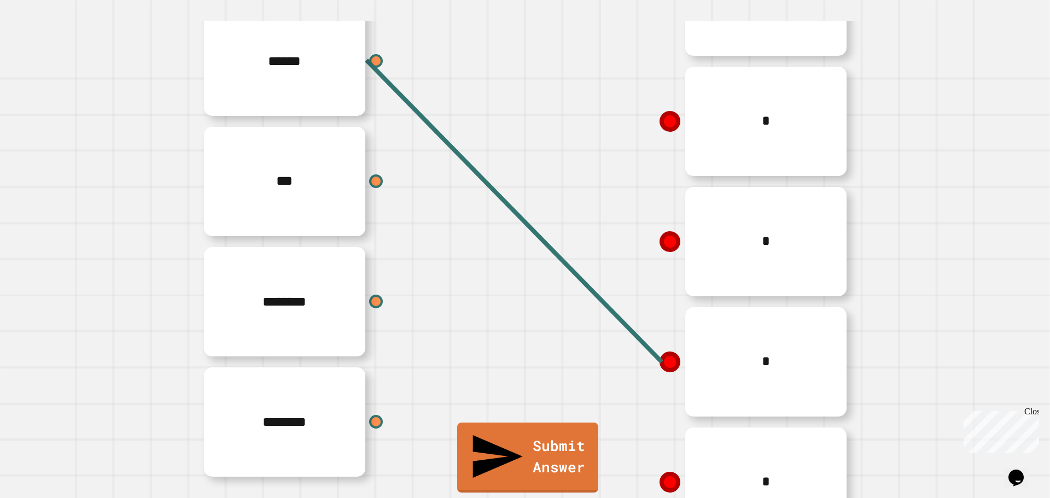
drag, startPoint x: 372, startPoint y: 189, endPoint x: 396, endPoint y: 173, distance: 28.7
click at [396, 173] on div "***" at bounding box center [361, 181] width 328 height 120
drag, startPoint x: 371, startPoint y: 310, endPoint x: 580, endPoint y: 189, distance: 241.5
click at [630, 167] on div "****** *** ******** ******** * * * * *" at bounding box center [525, 242] width 657 height 602
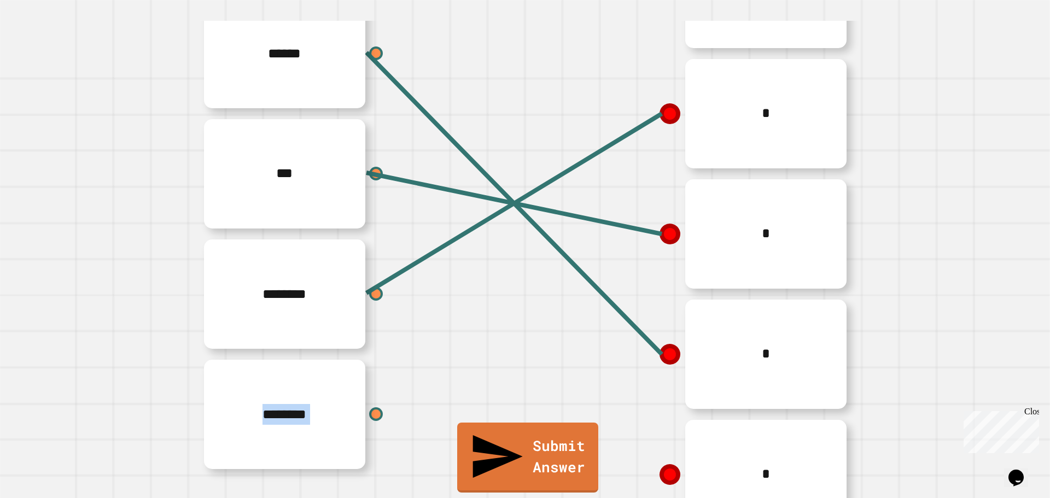
scroll to position [130, 0]
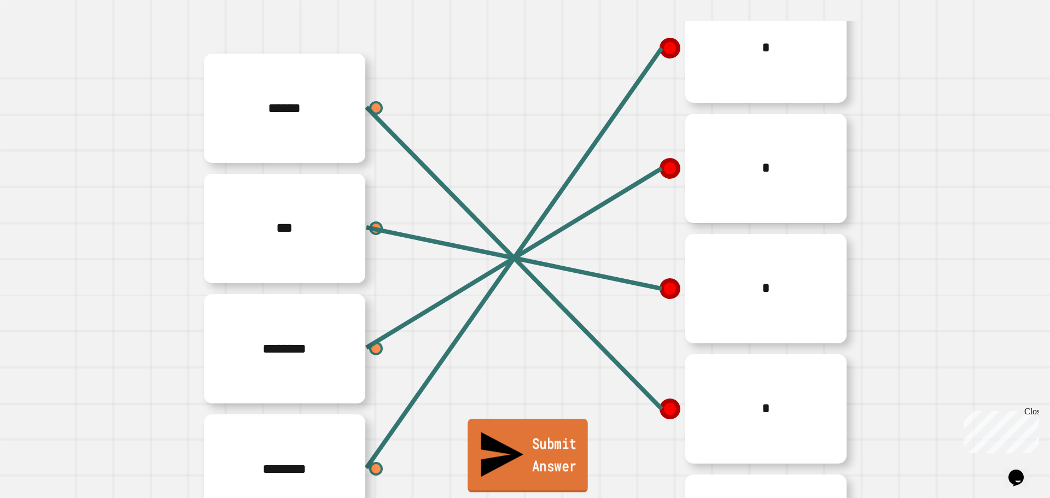
click at [515, 462] on link "Submit Answer" at bounding box center [528, 455] width 120 height 73
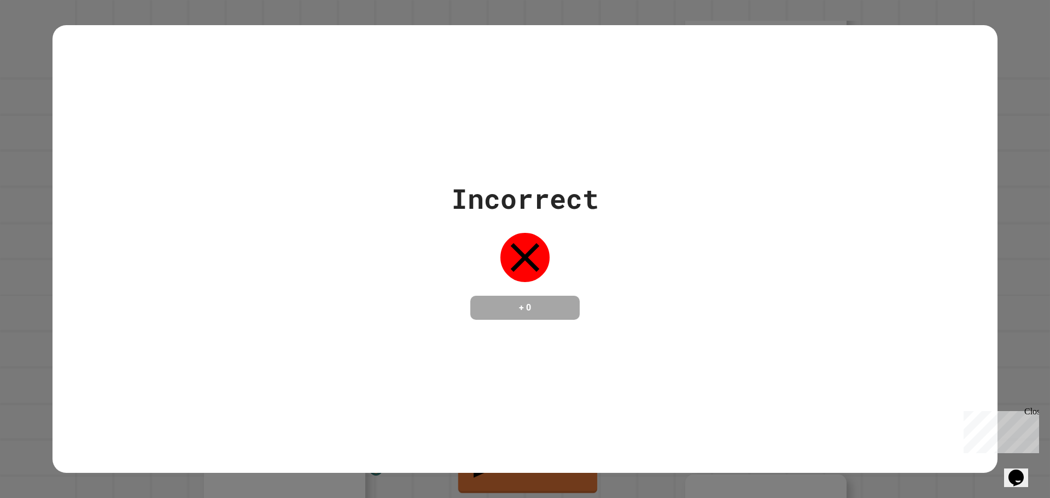
drag, startPoint x: 586, startPoint y: 446, endPoint x: 503, endPoint y: 405, distance: 92.7
click at [524, 412] on div "Incorrect + 0" at bounding box center [525, 249] width 1050 height 498
